Goal: Information Seeking & Learning: Learn about a topic

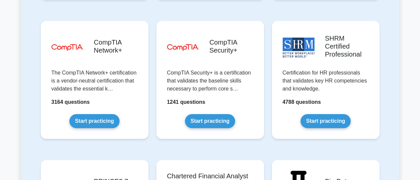
scroll to position [1306, 0]
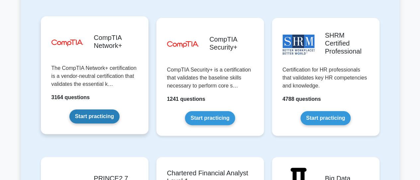
click at [88, 109] on link "Start practicing" at bounding box center [94, 116] width 50 height 14
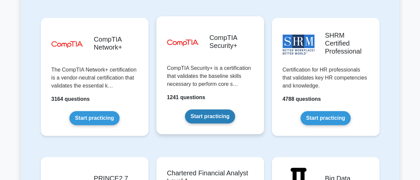
click at [225, 109] on link "Start practicing" at bounding box center [210, 116] width 50 height 14
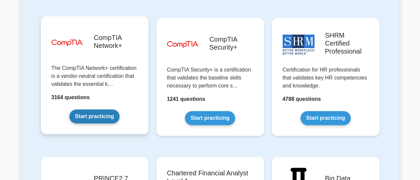
click at [93, 109] on link "Start practicing" at bounding box center [94, 116] width 50 height 14
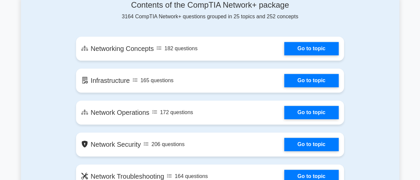
scroll to position [380, 0]
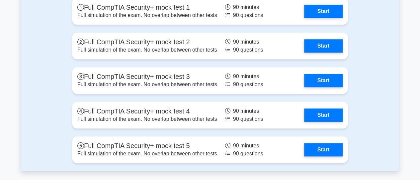
scroll to position [1488, 0]
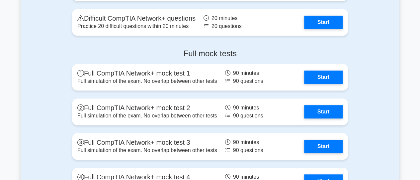
scroll to position [1421, 0]
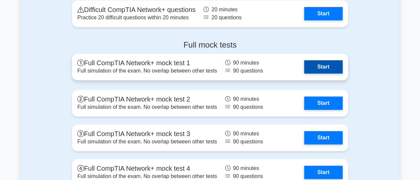
click at [316, 67] on link "Start" at bounding box center [323, 66] width 39 height 13
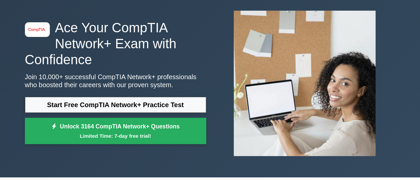
scroll to position [45, 0]
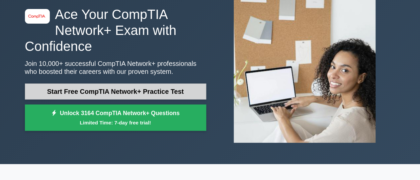
click at [193, 92] on link "Start Free CompTIA Network+ Practice Test" at bounding box center [115, 91] width 181 height 16
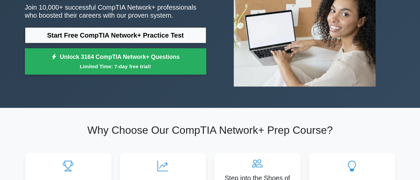
scroll to position [107, 0]
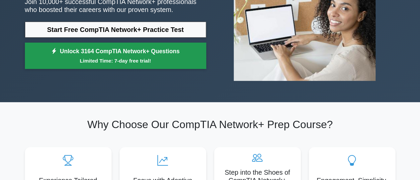
click at [181, 55] on link "Unlock 3164 CompTIA Network+ Questions Limited Time: 7-day free trial!" at bounding box center [115, 56] width 181 height 27
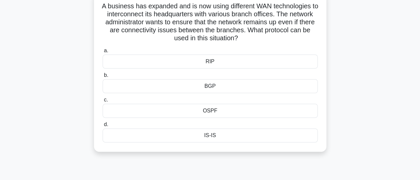
scroll to position [53, 0]
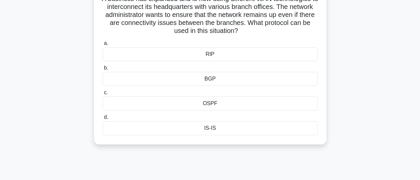
click at [244, 81] on div "BGP" at bounding box center [210, 79] width 215 height 14
click at [103, 70] on input "b. BGP" at bounding box center [103, 68] width 0 height 4
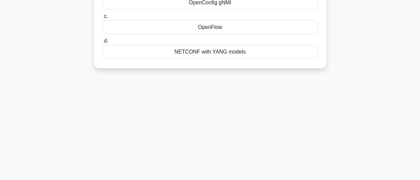
scroll to position [142, 0]
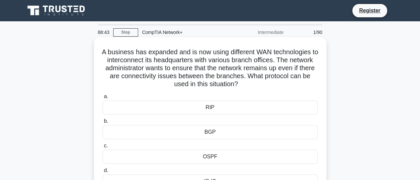
click at [259, 134] on div "BGP" at bounding box center [210, 132] width 215 height 14
click at [103, 123] on input "b. BGP" at bounding box center [103, 121] width 0 height 4
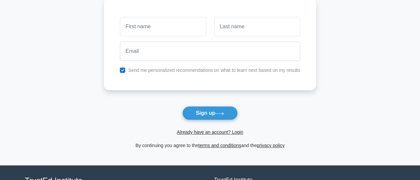
scroll to position [58, 0]
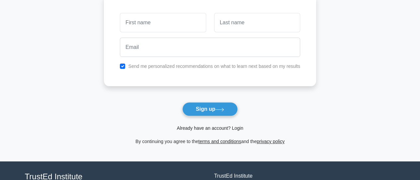
click at [224, 128] on link "Already have an account? Login" at bounding box center [210, 127] width 66 height 5
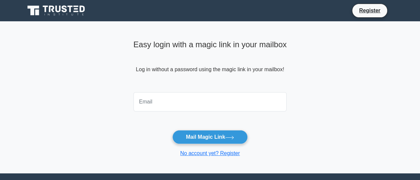
click at [213, 107] on input "email" at bounding box center [211, 101] width 154 height 19
type input "[EMAIL_ADDRESS][DOMAIN_NAME]"
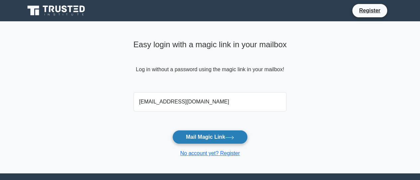
click at [230, 136] on icon at bounding box center [229, 138] width 9 height 4
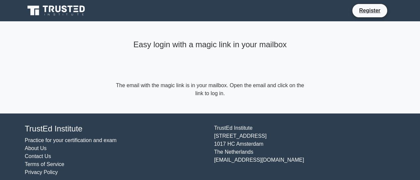
scroll to position [7, 0]
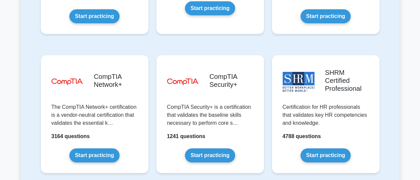
scroll to position [1272, 0]
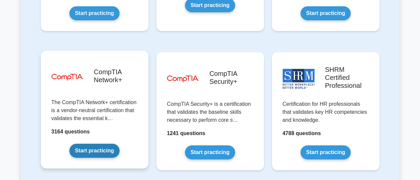
click at [117, 144] on link "Start practicing" at bounding box center [94, 151] width 50 height 14
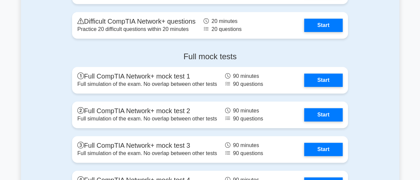
scroll to position [1439, 0]
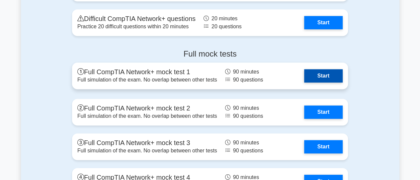
click at [322, 73] on link "Start" at bounding box center [323, 75] width 39 height 13
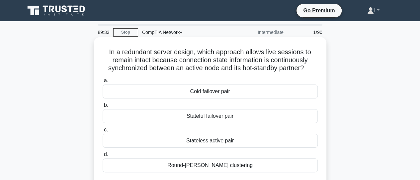
click at [211, 117] on div "Stateful failover pair" at bounding box center [210, 116] width 215 height 14
click at [103, 107] on input "b. Stateful failover pair" at bounding box center [103, 105] width 0 height 4
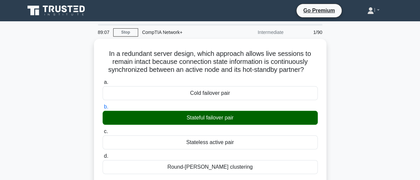
scroll to position [13, 0]
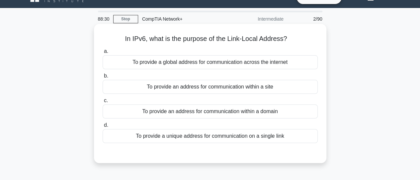
click at [235, 141] on div "To provide a unique address for communication on a single link" at bounding box center [210, 136] width 215 height 14
click at [103, 127] on input "d. To provide a unique address for communication on a single link" at bounding box center [103, 125] width 0 height 4
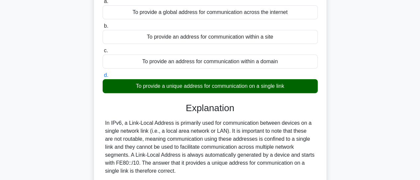
scroll to position [66, 0]
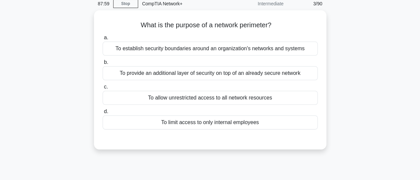
scroll to position [13, 0]
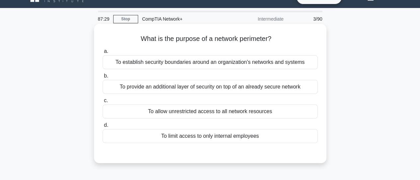
click at [285, 67] on div "To establish security boundaries around an organization's networks and systems" at bounding box center [210, 62] width 215 height 14
click at [103, 53] on input "a. To establish security boundaries around an organization's networks and syste…" at bounding box center [103, 51] width 0 height 4
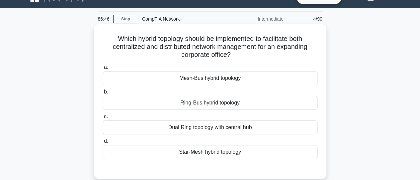
click at [218, 154] on div "Star-Mesh hybrid topology" at bounding box center [210, 152] width 215 height 14
click at [103, 143] on input "d. Star-Mesh hybrid topology" at bounding box center [103, 141] width 0 height 4
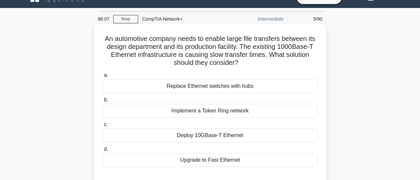
click at [208, 135] on div "Deploy 10GBase-T Ethernet" at bounding box center [210, 135] width 215 height 14
click at [103, 127] on input "c. Deploy 10GBase-T Ethernet" at bounding box center [103, 124] width 0 height 4
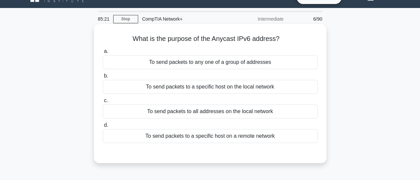
click at [209, 65] on div "To send packets to any one of a group of addresses" at bounding box center [210, 62] width 215 height 14
click at [103, 53] on input "a. To send packets to any one of a group of addresses" at bounding box center [103, 51] width 0 height 4
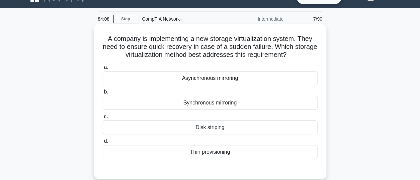
click at [213, 153] on div "Thin provisioning" at bounding box center [210, 152] width 215 height 14
click at [103, 143] on input "d. Thin provisioning" at bounding box center [103, 141] width 0 height 4
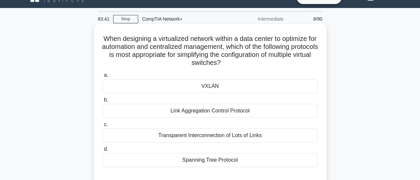
click at [205, 87] on div "VXLAN" at bounding box center [210, 86] width 215 height 14
click at [103, 77] on input "a. VXLAN" at bounding box center [103, 75] width 0 height 4
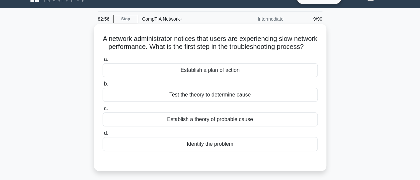
click at [212, 151] on div "Identify the problem" at bounding box center [210, 144] width 215 height 14
click at [103, 135] on input "d. Identify the problem" at bounding box center [103, 133] width 0 height 4
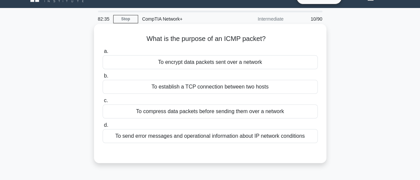
click at [207, 89] on div "To establish a TCP connection between two hosts" at bounding box center [210, 87] width 215 height 14
click at [103, 78] on input "b. To establish a TCP connection between two hosts" at bounding box center [103, 76] width 0 height 4
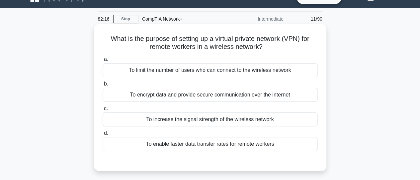
click at [209, 99] on div "To encrypt data and provide secure communication over the internet" at bounding box center [210, 95] width 215 height 14
click at [103, 86] on input "b. To encrypt data and provide secure communication over the internet" at bounding box center [103, 84] width 0 height 4
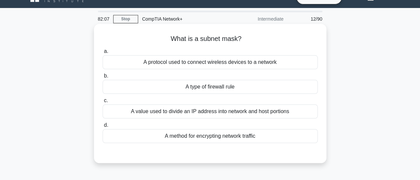
click at [213, 112] on div "A value used to divide an IP address into network and host portions" at bounding box center [210, 111] width 215 height 14
click at [103, 103] on input "c. A value used to divide an IP address into network and host portions" at bounding box center [103, 100] width 0 height 4
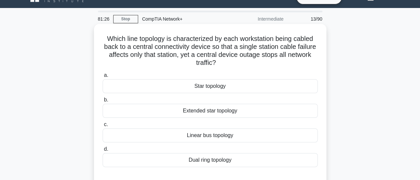
click at [213, 90] on div "Star topology" at bounding box center [210, 86] width 215 height 14
click at [103, 77] on input "a. Star topology" at bounding box center [103, 75] width 0 height 4
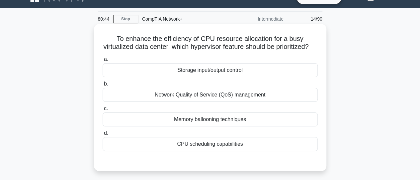
click at [209, 77] on div "Storage input/output control" at bounding box center [210, 70] width 215 height 14
click at [103, 61] on input "a. Storage input/output control" at bounding box center [103, 59] width 0 height 4
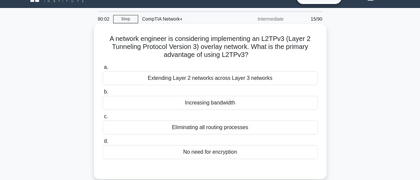
click at [199, 150] on div "No need for encryption" at bounding box center [210, 152] width 215 height 14
click at [103, 143] on input "d. No need for encryption" at bounding box center [103, 141] width 0 height 4
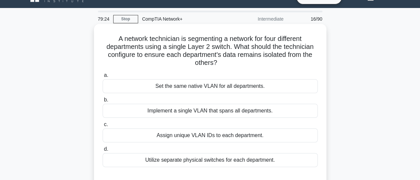
click at [191, 133] on div "Assign unique VLAN IDs to each department." at bounding box center [210, 135] width 215 height 14
click at [103, 127] on input "c. Assign unique VLAN IDs to each department." at bounding box center [103, 124] width 0 height 4
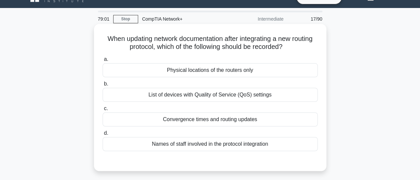
click at [182, 122] on div "Convergence times and routing updates" at bounding box center [210, 119] width 215 height 14
click at [103, 111] on input "c. Convergence times and routing updates" at bounding box center [103, 108] width 0 height 4
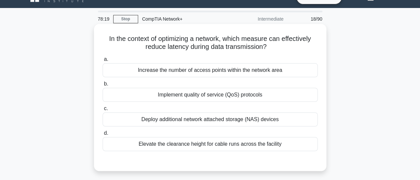
click at [193, 71] on div "Increase the number of access points within the network area" at bounding box center [210, 70] width 215 height 14
click at [103, 61] on input "a. Increase the number of access points within the network area" at bounding box center [103, 59] width 0 height 4
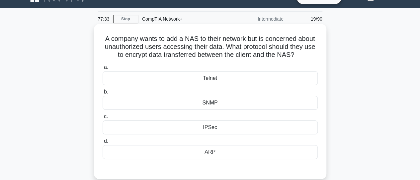
click at [211, 134] on div "IPSec" at bounding box center [210, 127] width 215 height 14
click at [103, 119] on input "c. IPSec" at bounding box center [103, 116] width 0 height 4
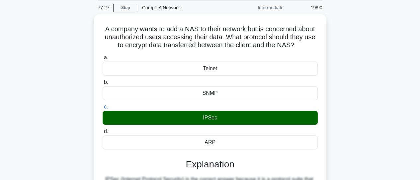
scroll to position [24, 0]
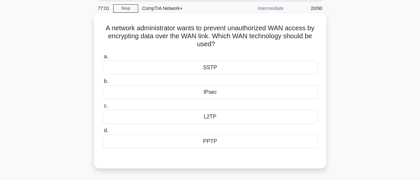
click at [309, 74] on div "SSTP" at bounding box center [210, 67] width 215 height 14
click at [103, 59] on input "a. SSTP" at bounding box center [103, 56] width 0 height 4
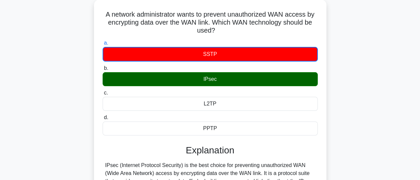
scroll to position [35, 0]
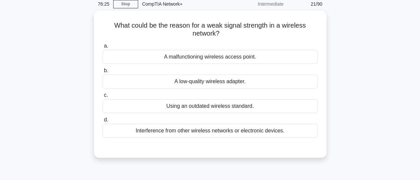
scroll to position [23, 0]
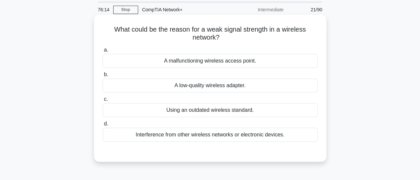
click at [311, 137] on div "Interference from other wireless networks or electronic devices." at bounding box center [210, 135] width 215 height 14
click at [103, 126] on input "d. Interference from other wireless networks or electronic devices." at bounding box center [103, 124] width 0 height 4
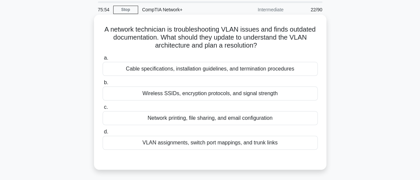
click at [257, 144] on div "VLAN assignments, switch port mappings, and trunk links" at bounding box center [210, 143] width 215 height 14
click at [103, 134] on input "d. VLAN assignments, switch port mappings, and trunk links" at bounding box center [103, 132] width 0 height 4
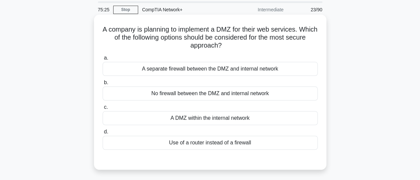
click at [238, 119] on div "A DMZ within the internal network" at bounding box center [210, 118] width 215 height 14
click at [103, 109] on input "c. A DMZ within the internal network" at bounding box center [103, 107] width 0 height 4
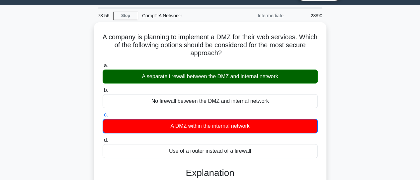
scroll to position [10, 0]
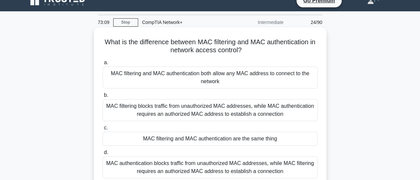
click at [284, 107] on div "MAC filtering blocks traffic from unauthorized MAC addresses, while MAC authent…" at bounding box center [210, 110] width 215 height 22
click at [103, 97] on input "b. MAC filtering blocks traffic from unauthorized MAC addresses, while MAC auth…" at bounding box center [103, 95] width 0 height 4
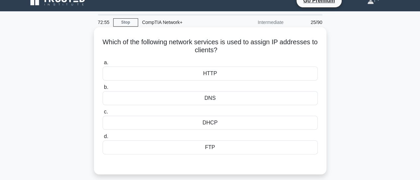
click at [264, 124] on div "DHCP" at bounding box center [210, 123] width 215 height 14
click at [103, 114] on input "c. DHCP" at bounding box center [103, 112] width 0 height 4
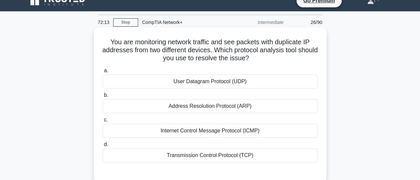
click at [251, 108] on div "Address Resolution Protocol (ARP)" at bounding box center [210, 106] width 215 height 14
click at [103, 97] on input "b. Address Resolution Protocol (ARP)" at bounding box center [103, 95] width 0 height 4
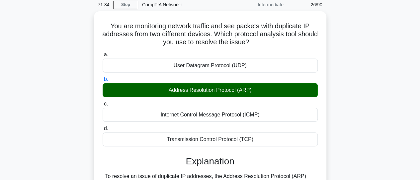
scroll to position [27, 0]
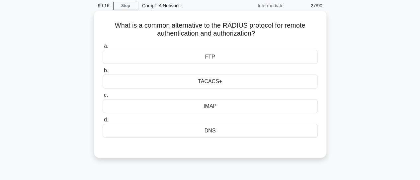
click at [233, 84] on div "TACACS+" at bounding box center [210, 81] width 215 height 14
click at [103, 73] on input "b. TACACS+" at bounding box center [103, 70] width 0 height 4
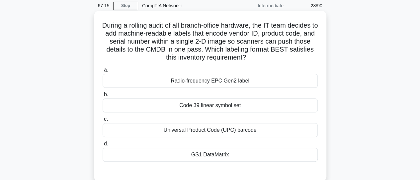
click at [195, 135] on div "Universal Product Code (UPC) barcode" at bounding box center [210, 130] width 215 height 14
click at [103, 121] on input "c. Universal Product Code (UPC) barcode" at bounding box center [103, 119] width 0 height 4
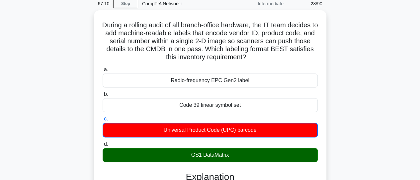
scroll to position [25, 0]
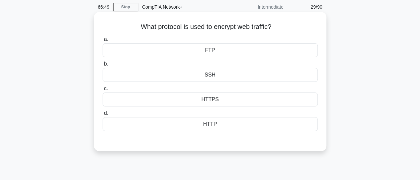
click at [222, 102] on div "HTTPS" at bounding box center [210, 99] width 215 height 14
click at [103, 91] on input "c. HTTPS" at bounding box center [103, 88] width 0 height 4
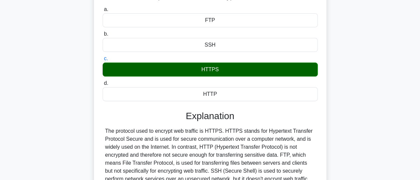
scroll to position [59, 0]
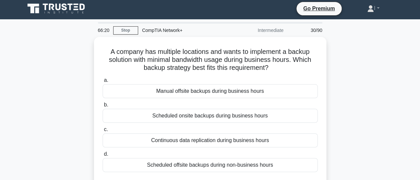
scroll to position [13, 0]
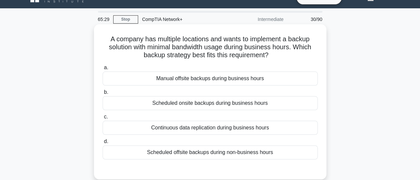
click at [256, 155] on div "Scheduled offsite backups during non-business hours" at bounding box center [210, 152] width 215 height 14
click at [103, 144] on input "d. Scheduled offsite backups during non-business hours" at bounding box center [103, 141] width 0 height 4
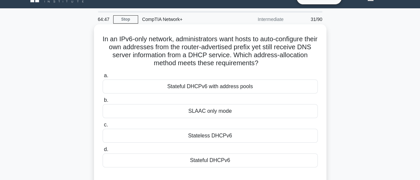
click at [244, 88] on div "Stateful DHCPv6 with address pools" at bounding box center [210, 86] width 215 height 14
click at [103, 78] on input "a. Stateful DHCPv6 with address pools" at bounding box center [103, 75] width 0 height 4
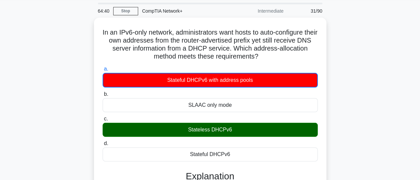
scroll to position [23, 0]
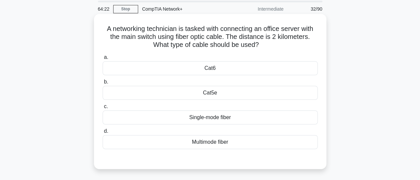
click at [233, 141] on div "Multimode fiber" at bounding box center [210, 142] width 215 height 14
click at [103, 133] on input "d. Multimode fiber" at bounding box center [103, 131] width 0 height 4
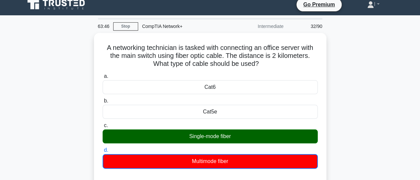
scroll to position [0, 0]
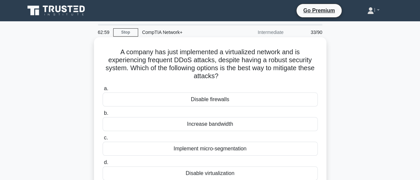
click at [197, 148] on div "Implement micro-segmentation" at bounding box center [210, 149] width 215 height 14
click at [103, 140] on input "c. Implement micro-segmentation" at bounding box center [103, 138] width 0 height 4
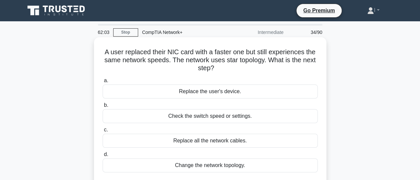
click at [186, 118] on div "Check the switch speed or settings." at bounding box center [210, 116] width 215 height 14
click at [103, 107] on input "b. Check the switch speed or settings." at bounding box center [103, 105] width 0 height 4
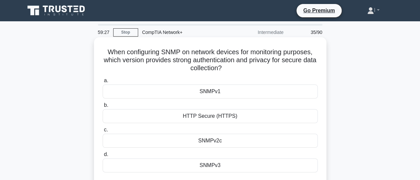
click at [209, 141] on div "SNMPv2c" at bounding box center [210, 141] width 215 height 14
click at [103, 132] on input "c. SNMPv2c" at bounding box center [103, 130] width 0 height 4
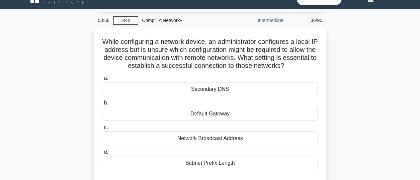
scroll to position [16, 0]
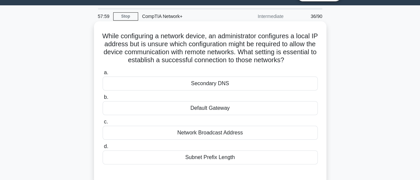
click at [265, 104] on div "Default Gateway" at bounding box center [210, 108] width 215 height 14
click at [103, 99] on input "b. Default Gateway" at bounding box center [103, 97] width 0 height 4
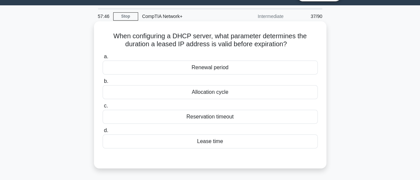
click at [225, 144] on div "Lease time" at bounding box center [210, 141] width 215 height 14
click at [103, 133] on input "d. Lease time" at bounding box center [103, 130] width 0 height 4
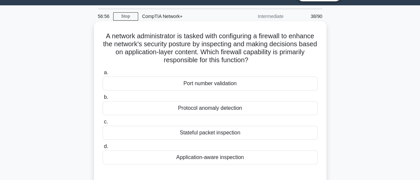
click at [214, 86] on div "Port number validation" at bounding box center [210, 83] width 215 height 14
click at [103, 75] on input "a. Port number validation" at bounding box center [103, 72] width 0 height 4
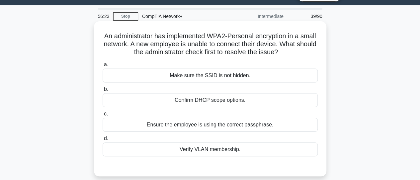
click at [210, 81] on div "Make sure the SSID is not hidden." at bounding box center [210, 75] width 215 height 14
click at [103, 67] on input "a. Make sure the SSID is not hidden." at bounding box center [103, 64] width 0 height 4
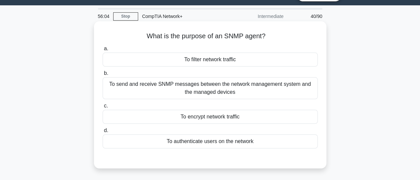
click at [206, 90] on div "To send and receive SNMP messages between the network management system and the…" at bounding box center [210, 88] width 215 height 22
click at [103, 75] on input "b. To send and receive SNMP messages between the network management system and …" at bounding box center [103, 73] width 0 height 4
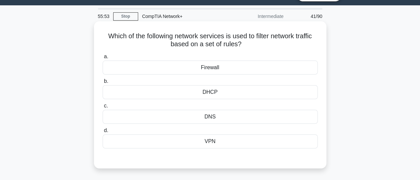
click at [209, 69] on div "Firewall" at bounding box center [210, 67] width 215 height 14
click at [103, 59] on input "a. Firewall" at bounding box center [103, 56] width 0 height 4
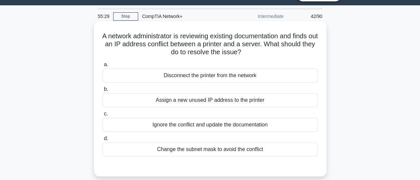
click at [217, 101] on div "Assign a new unused IP address to the printer" at bounding box center [210, 100] width 215 height 14
click at [103, 91] on input "b. Assign a new unused IP address to the printer" at bounding box center [103, 89] width 0 height 4
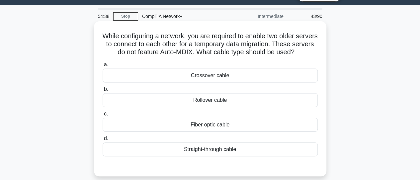
click at [208, 153] on div "Straight-through cable" at bounding box center [210, 149] width 215 height 14
click at [103, 141] on input "d. Straight-through cable" at bounding box center [103, 138] width 0 height 4
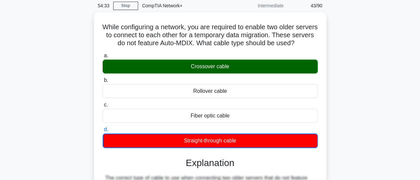
scroll to position [21, 0]
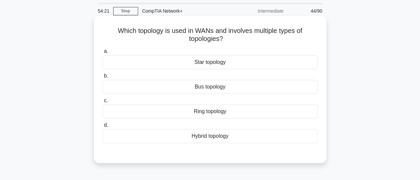
click at [195, 135] on div "Hybrid topology" at bounding box center [210, 136] width 215 height 14
click at [103, 127] on input "d. Hybrid topology" at bounding box center [103, 125] width 0 height 4
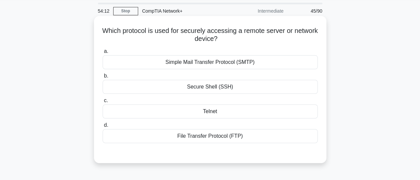
click at [205, 87] on div "Secure Shell (SSH)" at bounding box center [210, 87] width 215 height 14
click at [103, 78] on input "b. Secure Shell (SSH)" at bounding box center [103, 76] width 0 height 4
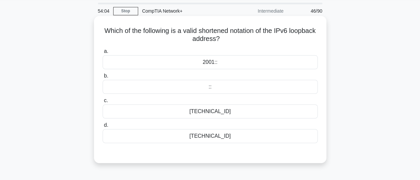
click at [213, 111] on div "[TECHNICAL_ID]" at bounding box center [210, 111] width 215 height 14
click at [103, 103] on input "c. [TECHNICAL_ID]" at bounding box center [103, 100] width 0 height 4
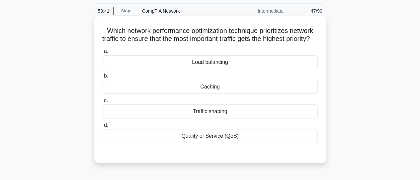
click at [210, 118] on div "Traffic shaping" at bounding box center [210, 111] width 215 height 14
click at [103, 103] on input "c. Traffic shaping" at bounding box center [103, 100] width 0 height 4
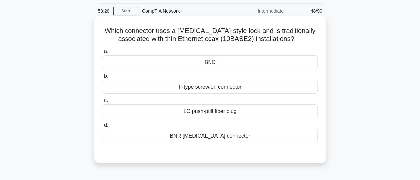
click at [209, 137] on div "BNR [MEDICAL_DATA] connector" at bounding box center [210, 136] width 215 height 14
click at [103, 127] on input "d. BNR [MEDICAL_DATA] connector" at bounding box center [103, 125] width 0 height 4
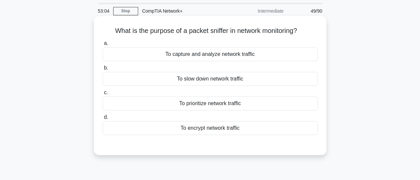
click at [200, 57] on div "To capture and analyze network traffic" at bounding box center [210, 54] width 215 height 14
click at [103, 46] on input "a. To capture and analyze network traffic" at bounding box center [103, 43] width 0 height 4
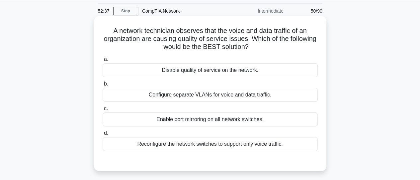
click at [203, 95] on div "Configure separate VLANs for voice and data traffic." at bounding box center [210, 95] width 215 height 14
click at [103, 86] on input "b. Configure separate VLANs for voice and data traffic." at bounding box center [103, 84] width 0 height 4
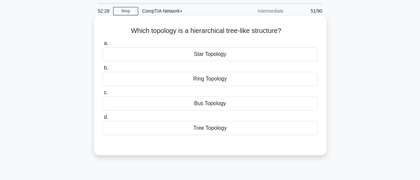
click at [209, 129] on div "Tree Topology" at bounding box center [210, 128] width 215 height 14
click at [103, 119] on input "d. Tree Topology" at bounding box center [103, 117] width 0 height 4
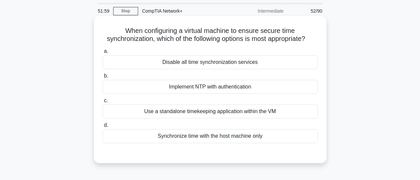
click at [201, 111] on div "Use a standalone timekeeping application within the VM" at bounding box center [210, 111] width 215 height 14
click at [103, 103] on input "c. Use a standalone timekeeping application within the VM" at bounding box center [103, 100] width 0 height 4
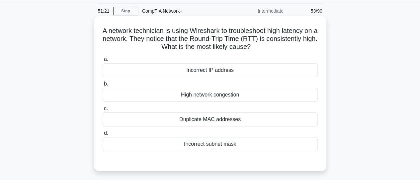
click at [190, 97] on div "High network congestion" at bounding box center [210, 95] width 215 height 14
click at [103, 86] on input "b. High network congestion" at bounding box center [103, 84] width 0 height 4
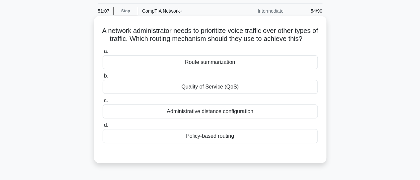
click at [200, 143] on div "Policy-based routing" at bounding box center [210, 136] width 215 height 14
click at [103, 127] on input "d. Policy-based routing" at bounding box center [103, 125] width 0 height 4
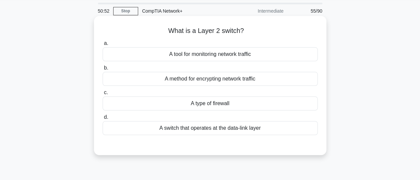
click at [194, 128] on div "A switch that operates at the data-link layer" at bounding box center [210, 128] width 215 height 14
click at [103, 119] on input "d. A switch that operates at the data-link layer" at bounding box center [103, 117] width 0 height 4
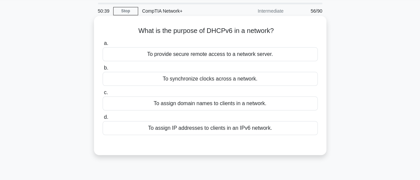
click at [191, 129] on div "To assign IP addresses to clients in an IPv6 network." at bounding box center [210, 128] width 215 height 14
click at [103, 119] on input "d. To assign IP addresses to clients in an IPv6 network." at bounding box center [103, 117] width 0 height 4
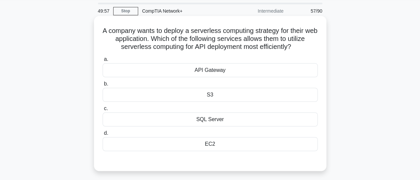
click at [195, 72] on div "API Gateway" at bounding box center [210, 70] width 215 height 14
click at [103, 61] on input "a. API Gateway" at bounding box center [103, 59] width 0 height 4
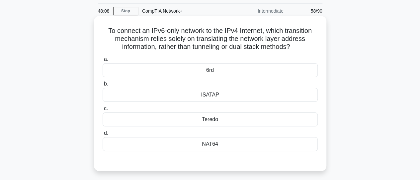
click at [207, 69] on div "6rd" at bounding box center [210, 70] width 215 height 14
click at [103, 61] on input "a. 6rd" at bounding box center [103, 59] width 0 height 4
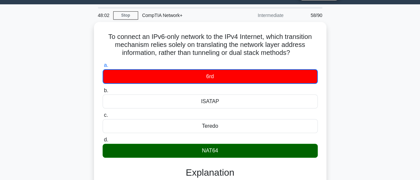
scroll to position [17, 0]
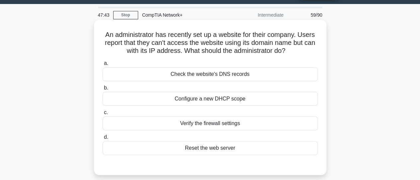
click at [227, 75] on div "Check the website's DNS records" at bounding box center [210, 74] width 215 height 14
click at [103, 65] on input "a. Check the website's DNS records" at bounding box center [103, 63] width 0 height 4
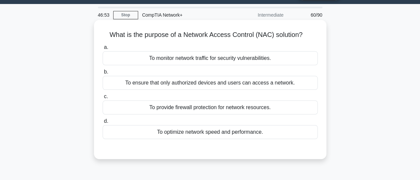
click at [231, 86] on div "To ensure that only authorized devices and users can access a network." at bounding box center [210, 83] width 215 height 14
click at [103, 74] on input "b. To ensure that only authorized devices and users can access a network." at bounding box center [103, 72] width 0 height 4
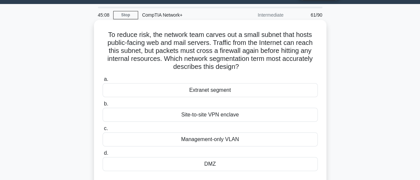
click at [216, 169] on div "DMZ" at bounding box center [210, 164] width 215 height 14
click at [103, 155] on input "d. DMZ" at bounding box center [103, 153] width 0 height 4
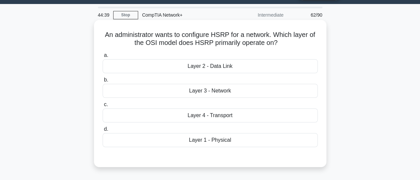
click at [217, 112] on div "Layer 4 - Transport" at bounding box center [210, 115] width 215 height 14
click at [103, 107] on input "c. Layer 4 - Transport" at bounding box center [103, 104] width 0 height 4
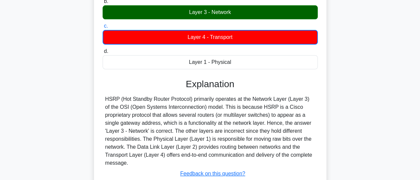
scroll to position [99, 0]
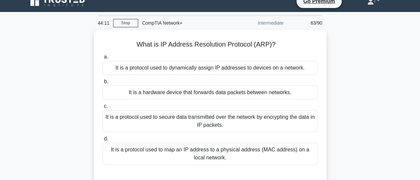
scroll to position [6, 0]
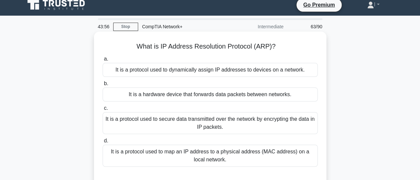
click at [230, 161] on div "It is a protocol used to map an IP address to a physical address (MAC address) …" at bounding box center [210, 156] width 215 height 22
click at [103, 143] on input "d. It is a protocol used to map an IP address to a physical address (MAC addres…" at bounding box center [103, 141] width 0 height 4
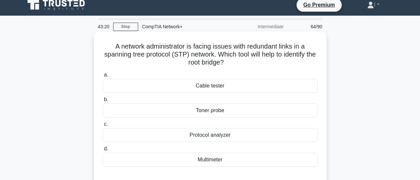
click at [215, 139] on div "Protocol analyzer" at bounding box center [210, 135] width 215 height 14
click at [103, 126] on input "c. Protocol analyzer" at bounding box center [103, 124] width 0 height 4
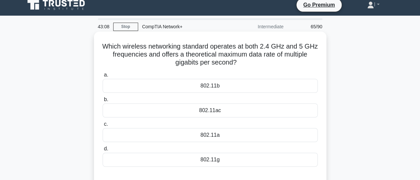
click at [210, 114] on div "802.11ac" at bounding box center [210, 110] width 215 height 14
click at [103, 102] on input "b. 802.11ac" at bounding box center [103, 99] width 0 height 4
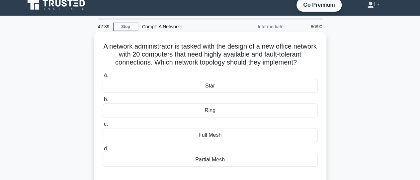
click at [209, 166] on div "Partial Mesh" at bounding box center [210, 160] width 215 height 14
click at [103, 151] on input "d. Partial Mesh" at bounding box center [103, 149] width 0 height 4
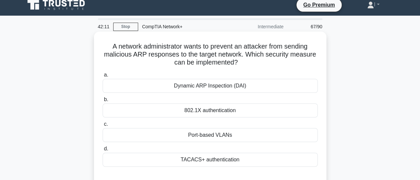
click at [194, 88] on div "Dynamic ARP Inspection (DAI)" at bounding box center [210, 86] width 215 height 14
click at [103, 77] on input "a. Dynamic ARP Inspection (DAI)" at bounding box center [103, 75] width 0 height 4
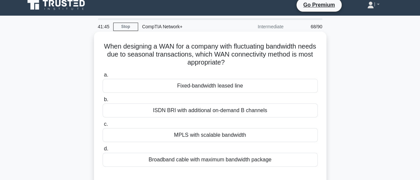
click at [190, 134] on div "MPLS with scalable bandwidth" at bounding box center [210, 135] width 215 height 14
click at [103, 126] on input "c. MPLS with scalable bandwidth" at bounding box center [103, 124] width 0 height 4
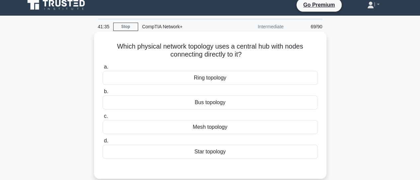
click at [204, 153] on div "Star topology" at bounding box center [210, 152] width 215 height 14
click at [103, 143] on input "d. Star topology" at bounding box center [103, 141] width 0 height 4
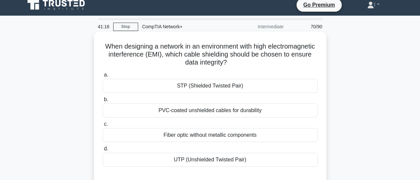
click at [205, 85] on div "STP (Shielded Twisted Pair)" at bounding box center [210, 86] width 215 height 14
click at [103, 77] on input "a. STP (Shielded Twisted Pair)" at bounding box center [103, 75] width 0 height 4
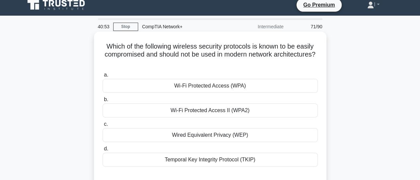
click at [210, 87] on div "Wi-Fi Protected Access (WPA)" at bounding box center [210, 86] width 215 height 14
click at [103, 77] on input "a. Wi-Fi Protected Access (WPA)" at bounding box center [103, 75] width 0 height 4
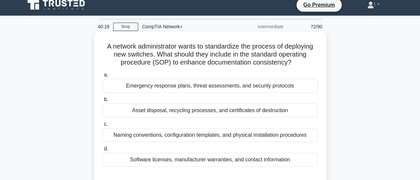
click at [203, 140] on div "Naming conventions, configuration templates, and physical installation procedur…" at bounding box center [210, 135] width 215 height 14
click at [103, 126] on input "c. Naming conventions, configuration templates, and physical installation proce…" at bounding box center [103, 124] width 0 height 4
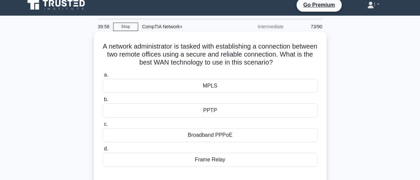
click at [206, 89] on div "MPLS" at bounding box center [210, 86] width 215 height 14
click at [103, 77] on input "a. MPLS" at bounding box center [103, 75] width 0 height 4
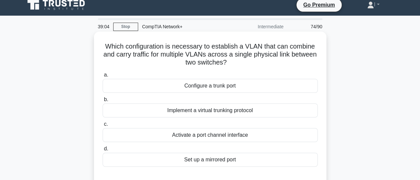
click at [204, 88] on div "Configure a trunk port" at bounding box center [210, 86] width 215 height 14
click at [103, 77] on input "a. Configure a trunk port" at bounding box center [103, 75] width 0 height 4
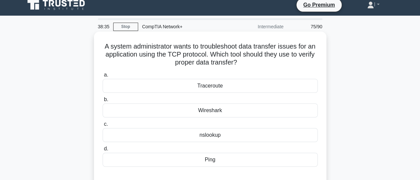
click at [213, 88] on div "Traceroute" at bounding box center [210, 86] width 215 height 14
click at [103, 77] on input "a. Traceroute" at bounding box center [103, 75] width 0 height 4
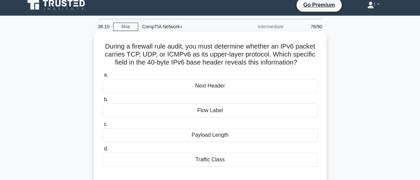
click at [207, 117] on div "Flow Label" at bounding box center [210, 110] width 215 height 14
click at [103, 102] on input "b. Flow Label" at bounding box center [103, 99] width 0 height 4
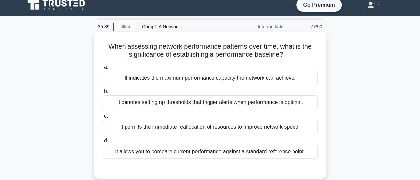
click at [202, 154] on div "It allows you to compare current performance against a standard reference point." at bounding box center [210, 152] width 215 height 14
click at [103, 143] on input "d. It allows you to compare current performance against a standard reference po…" at bounding box center [103, 141] width 0 height 4
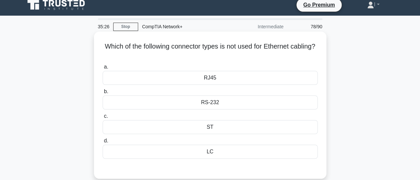
click at [219, 99] on div "RS-232" at bounding box center [210, 102] width 215 height 14
click at [103, 94] on input "b. RS-232" at bounding box center [103, 91] width 0 height 4
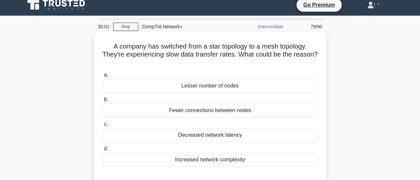
click at [207, 159] on div "Increased network complexity" at bounding box center [210, 160] width 215 height 14
click at [103, 151] on input "d. Increased network complexity" at bounding box center [103, 149] width 0 height 4
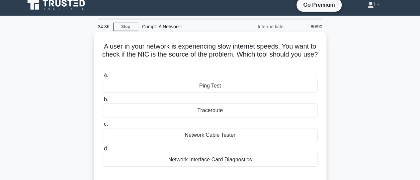
click at [207, 162] on div "Network Interface Card Diagnostics" at bounding box center [210, 160] width 215 height 14
click at [103, 151] on input "d. Network Interface Card Diagnostics" at bounding box center [103, 149] width 0 height 4
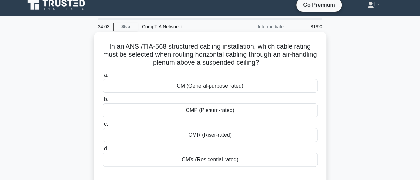
click at [221, 115] on div "CMP (Plenum-rated)" at bounding box center [210, 110] width 215 height 14
click at [103, 102] on input "b. CMP (Plenum-rated)" at bounding box center [103, 99] width 0 height 4
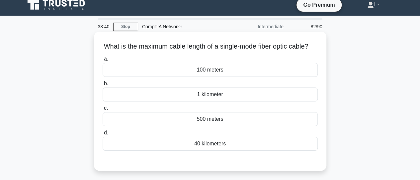
click at [218, 101] on div "1 kilometer" at bounding box center [210, 94] width 215 height 14
click at [103, 86] on input "b. 1 kilometer" at bounding box center [103, 83] width 0 height 4
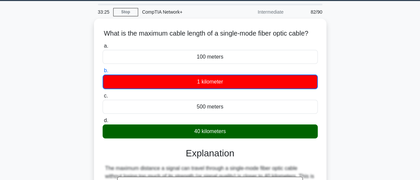
scroll to position [20, 0]
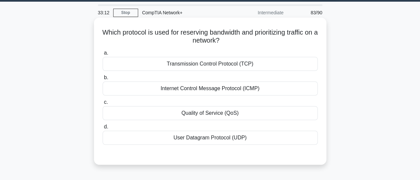
click at [252, 115] on div "Quality of Service (QoS)" at bounding box center [210, 113] width 215 height 14
click at [103, 104] on input "c. Quality of Service (QoS)" at bounding box center [103, 102] width 0 height 4
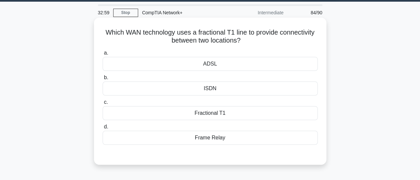
click at [236, 62] on div "ADSL" at bounding box center [210, 64] width 215 height 14
click at [103, 55] on input "a. ADSL" at bounding box center [103, 53] width 0 height 4
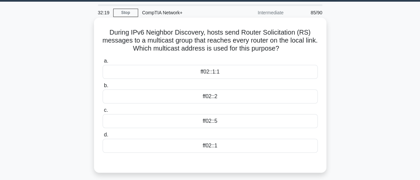
click at [213, 100] on div "ff02::2" at bounding box center [210, 96] width 215 height 14
click at [103, 88] on input "b. ff02::2" at bounding box center [103, 85] width 0 height 4
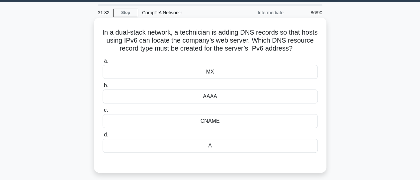
click at [212, 76] on div "MX" at bounding box center [210, 72] width 215 height 14
click at [103, 63] on input "a. MX" at bounding box center [103, 61] width 0 height 4
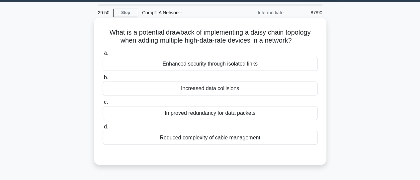
click at [214, 88] on div "Increased data collisions" at bounding box center [210, 88] width 215 height 14
click at [103, 80] on input "b. Increased data collisions" at bounding box center [103, 77] width 0 height 4
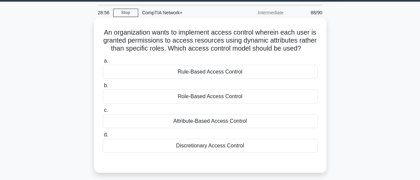
click at [236, 127] on div "Attribute-Based Access Control" at bounding box center [210, 121] width 215 height 14
click at [103, 112] on input "c. Attribute-Based Access Control" at bounding box center [103, 110] width 0 height 4
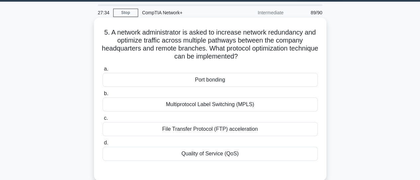
click at [235, 106] on div "Multiprotocol Label Switching (MPLS)" at bounding box center [210, 104] width 215 height 14
click at [103, 96] on input "b. Multiprotocol Label Switching (MPLS)" at bounding box center [103, 93] width 0 height 4
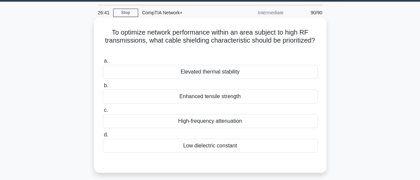
click at [232, 121] on div "High-frequency attenuation" at bounding box center [210, 121] width 215 height 14
click at [103, 112] on input "c. High-frequency attenuation" at bounding box center [103, 110] width 0 height 4
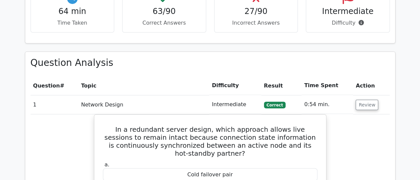
scroll to position [784, 0]
